Goal: Task Accomplishment & Management: Use online tool/utility

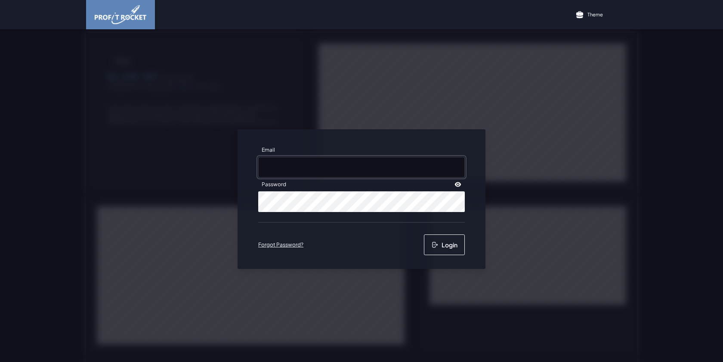
type input "rache@frozenbrands.co.za"
click at [443, 249] on button "Login" at bounding box center [444, 244] width 41 height 21
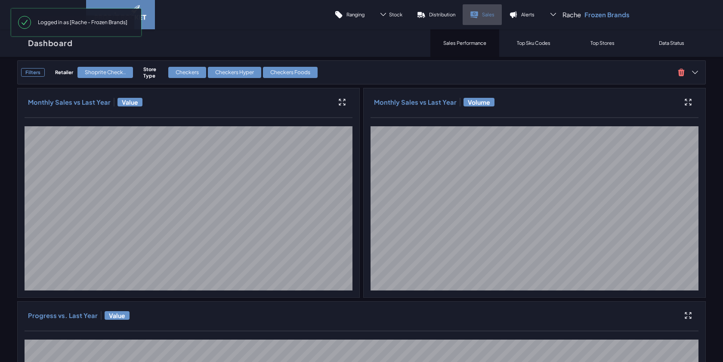
click at [500, 12] on link "Sales" at bounding box center [482, 14] width 39 height 21
